Goal: Task Accomplishment & Management: Complete application form

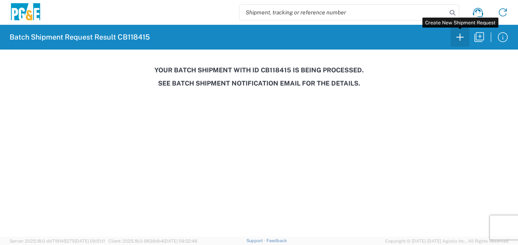
click at [461, 39] on icon "button" at bounding box center [459, 37] width 13 height 13
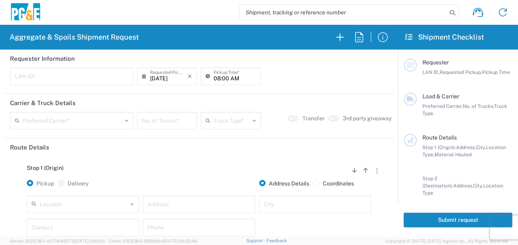
click at [41, 72] on input "text" at bounding box center [72, 76] width 114 height 14
type input "MJON"
click at [214, 79] on input "08:00 AM" at bounding box center [235, 76] width 42 height 14
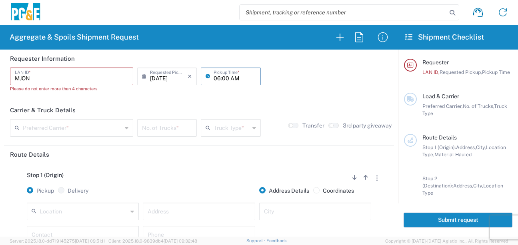
click at [220, 78] on input "06:00 AM" at bounding box center [235, 76] width 42 height 14
type input "06:.0 AM"
drag, startPoint x: 52, startPoint y: 79, endPoint x: -3, endPoint y: 75, distance: 55.0
click at [0, 75] on html "Aggregate & Spoils Shipment Request Requester Information MJON LAN ID * Please …" at bounding box center [259, 122] width 518 height 245
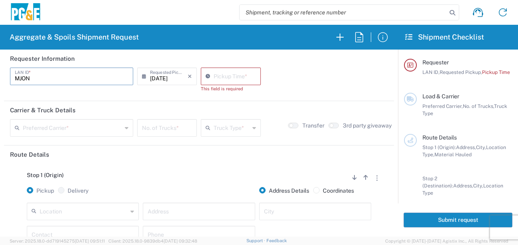
type input "MJON"
click at [227, 97] on div "Pickup Time * This field is required" at bounding box center [231, 83] width 64 height 30
click at [214, 72] on input "12:21 PM" at bounding box center [235, 76] width 42 height 14
click at [223, 78] on input "06:21 PM" at bounding box center [235, 76] width 42 height 14
click at [230, 77] on input "06:30 PM" at bounding box center [235, 76] width 42 height 14
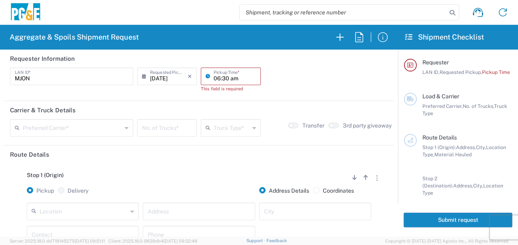
type input "06:30 AM"
click at [249, 99] on form "Requester Information MJON LAN ID * [DATE] × Requested Pickup * Cancel Apply 06…" at bounding box center [199, 143] width 398 height 187
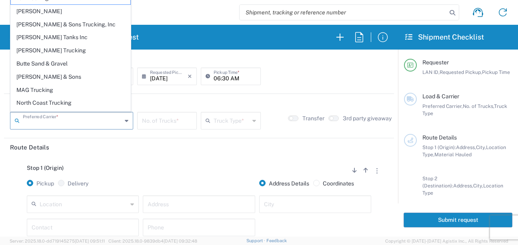
click at [34, 126] on input "text" at bounding box center [72, 120] width 99 height 14
click at [40, 50] on span "[PERSON_NAME] Trucking" at bounding box center [71, 50] width 120 height 12
type input "[PERSON_NAME] Trucking"
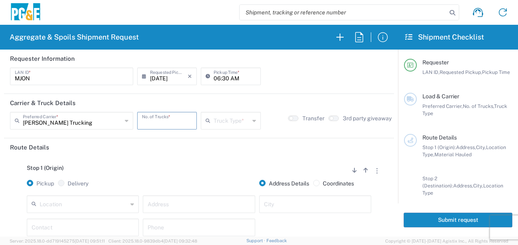
click at [163, 122] on input "number" at bounding box center [167, 120] width 50 height 14
type input "1"
click at [252, 121] on icon at bounding box center [254, 120] width 4 height 13
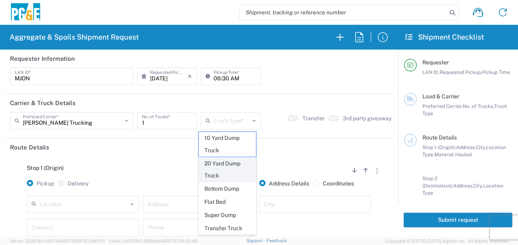
click at [221, 162] on span "20 Yard Dump Truck" at bounding box center [227, 170] width 57 height 25
type input "20 Yard Dump Truck"
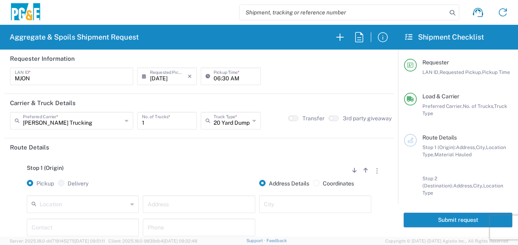
click at [55, 203] on input "text" at bounding box center [84, 204] width 88 height 14
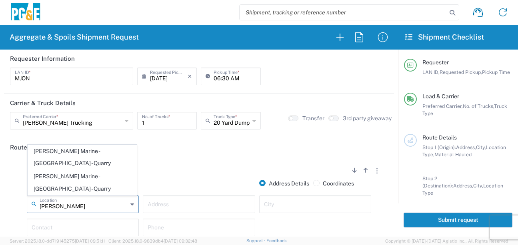
click at [90, 170] on span "[PERSON_NAME] Marine - [GEOGRAPHIC_DATA] - Quarry" at bounding box center [82, 157] width 108 height 25
type input "[PERSON_NAME] Marine - [GEOGRAPHIC_DATA] - Quarry"
type input "[STREET_ADDRESS]"
type input "Petaluma"
type input "Quarry"
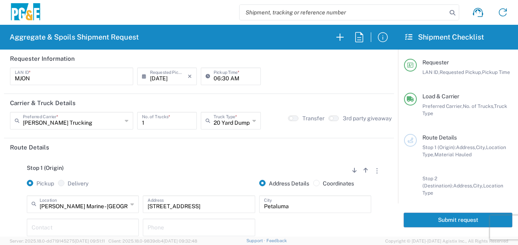
click at [154, 155] on header "Route Details" at bounding box center [199, 147] width 390 height 18
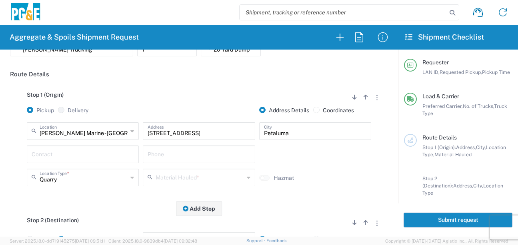
scroll to position [80, 0]
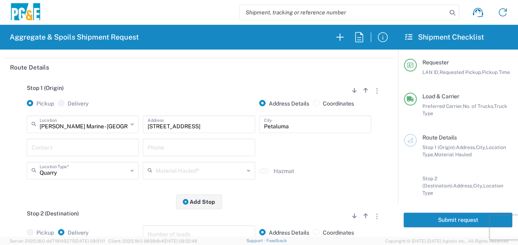
click at [60, 149] on input "text" at bounding box center [83, 147] width 102 height 14
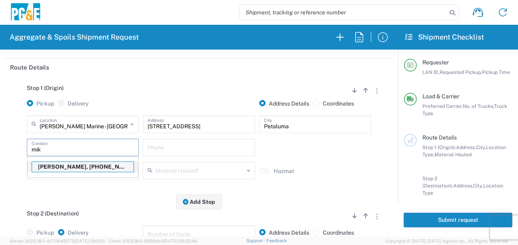
click at [60, 164] on p "[PERSON_NAME], [PHONE_NUMBER]" at bounding box center [83, 167] width 102 height 10
type input "[PERSON_NAME]"
type input "[PHONE_NUMBER]"
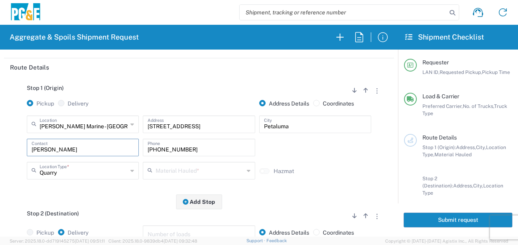
click at [158, 172] on input "text" at bounding box center [200, 170] width 88 height 14
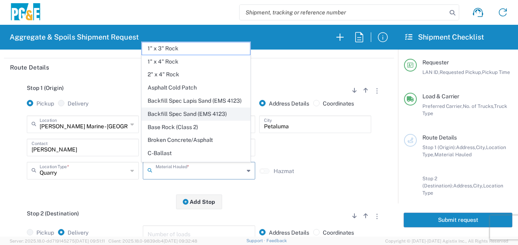
click at [188, 120] on span "Backfill Spec Sand (EMS 4123)" at bounding box center [196, 114] width 108 height 12
type input "Backfill Spec Sand (EMS 4123)"
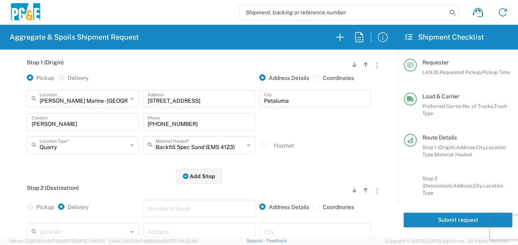
scroll to position [160, 0]
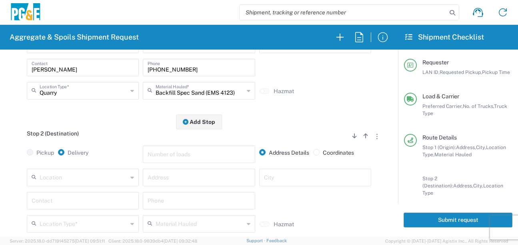
click at [67, 180] on input "text" at bounding box center [84, 177] width 88 height 14
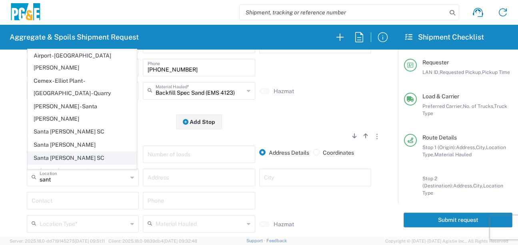
click at [57, 152] on span "Santa [PERSON_NAME] SC" at bounding box center [82, 158] width 108 height 12
type input "Santa [PERSON_NAME] SC"
type input "[STREET_ADDRESS]"
type input "Santa [PERSON_NAME]"
type input "Business No Loading Dock"
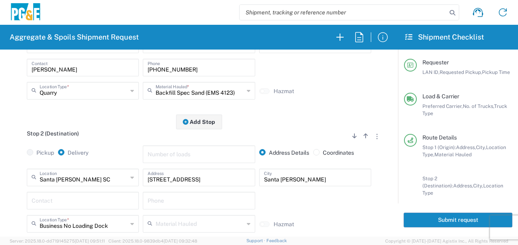
click at [76, 202] on input "text" at bounding box center [83, 200] width 102 height 14
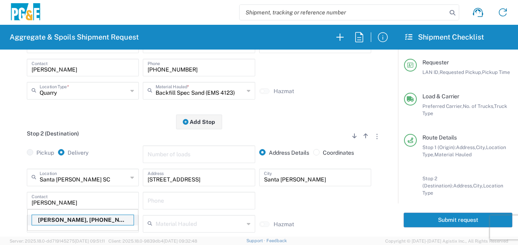
click at [76, 221] on p "[PERSON_NAME], [PHONE_NUMBER]" at bounding box center [83, 220] width 102 height 10
type input "[PERSON_NAME]"
type input "[PHONE_NUMBER]"
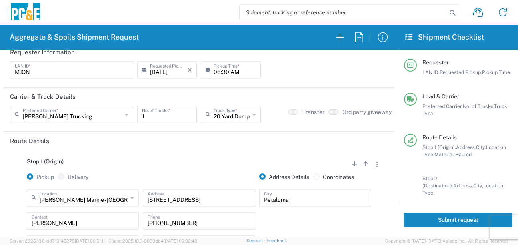
scroll to position [0, 0]
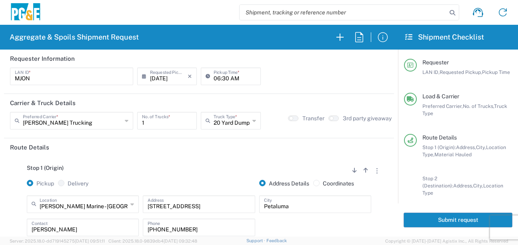
click at [431, 220] on button "Submit request" at bounding box center [457, 220] width 109 height 15
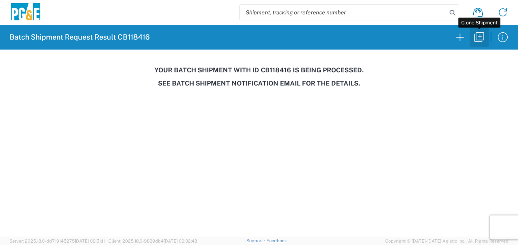
click at [477, 40] on icon "button" at bounding box center [479, 37] width 13 height 13
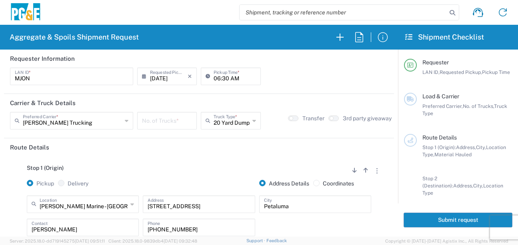
click at [156, 124] on input "number" at bounding box center [167, 120] width 50 height 14
type input "0"
type input "1"
click at [152, 152] on header "Route Details" at bounding box center [199, 147] width 390 height 18
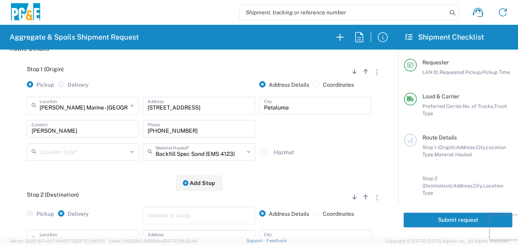
scroll to position [120, 0]
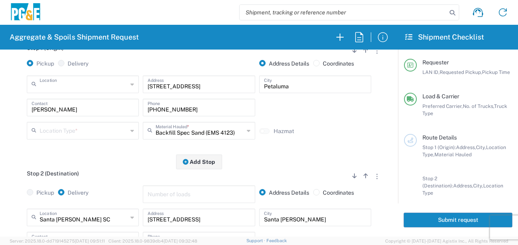
click at [91, 87] on input "text" at bounding box center [84, 84] width 88 height 14
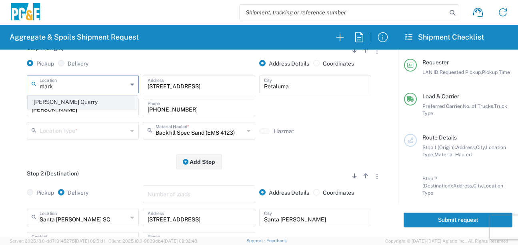
click at [77, 102] on span "[PERSON_NAME] Quarry" at bounding box center [82, 102] width 108 height 12
type input "[PERSON_NAME] Quarry"
type input "[STREET_ADDRESS][PERSON_NAME]"
type input "Santa [PERSON_NAME]"
type input "Quarry"
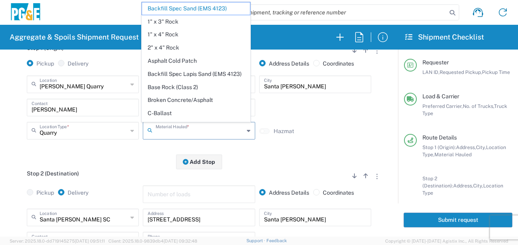
click at [178, 130] on input "text" at bounding box center [200, 130] width 88 height 14
click at [184, 94] on span "Base Rock (Class 2)" at bounding box center [196, 87] width 108 height 12
type input "Base Rock (Class 2)"
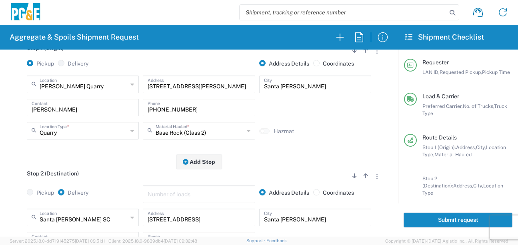
click at [136, 158] on div "Stop 1 (Origin) Add Stop Above Add Stop Below Remove Stop Pickup Delivery Addre…" at bounding box center [199, 99] width 378 height 126
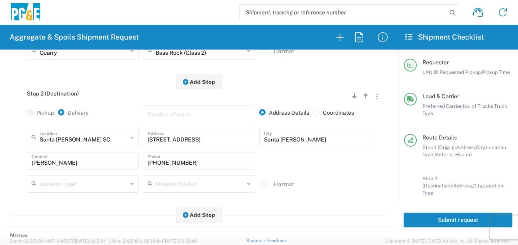
scroll to position [240, 0]
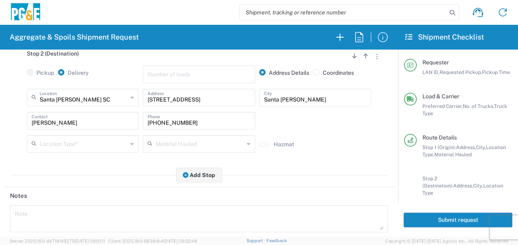
click at [79, 146] on input "text" at bounding box center [84, 143] width 88 height 14
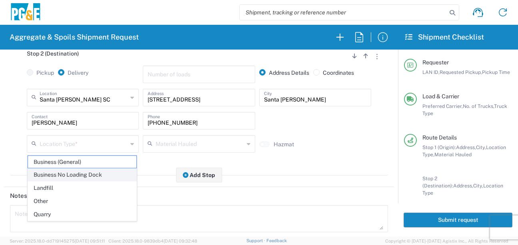
click at [71, 178] on span "Business No Loading Dock" at bounding box center [82, 175] width 108 height 12
type input "Business No Loading Dock"
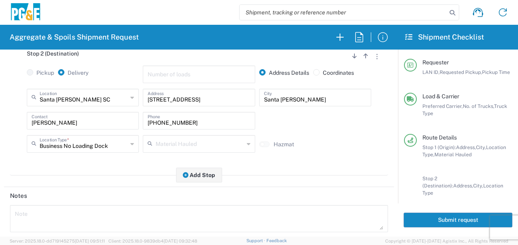
click at [74, 178] on main "Stop 1 (Origin) Add Stop Above Add Stop Below Remove Stop Pickup Delivery Addre…" at bounding box center [199, 50] width 390 height 268
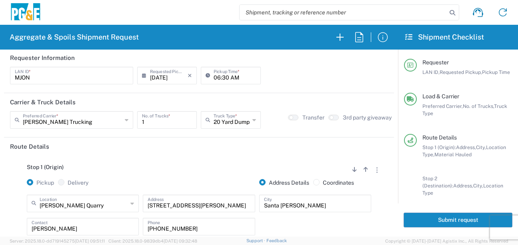
scroll to position [0, 0]
click at [441, 219] on button "Submit request" at bounding box center [457, 220] width 109 height 15
